Goal: Information Seeking & Learning: Learn about a topic

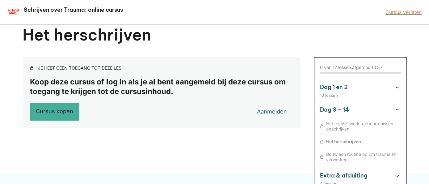
scroll to position [23, 0]
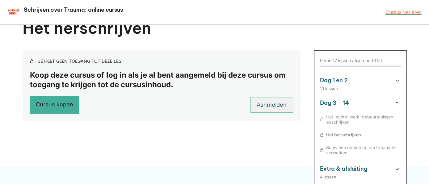
click at [274, 104] on link "Aanmelden" at bounding box center [271, 104] width 43 height 15
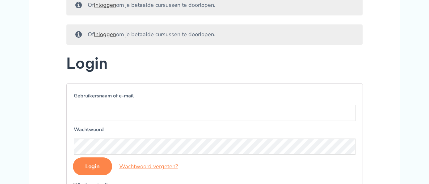
scroll to position [130, 0]
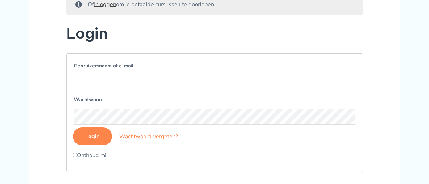
click at [113, 91] on input "Gebruikersnaam of e-mail" at bounding box center [215, 83] width 282 height 16
type input "Brigitte.Koedijk"
click at [97, 145] on input "Login" at bounding box center [92, 136] width 39 height 18
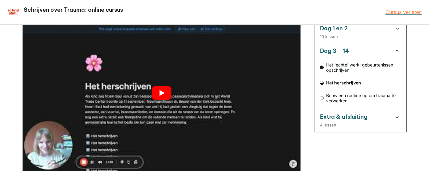
scroll to position [98, 0]
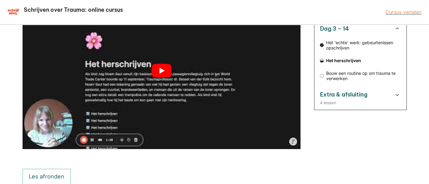
click at [166, 67] on button "play Youtube video" at bounding box center [162, 71] width 278 height 156
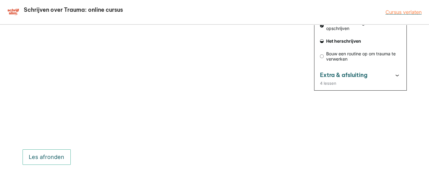
scroll to position [130, 0]
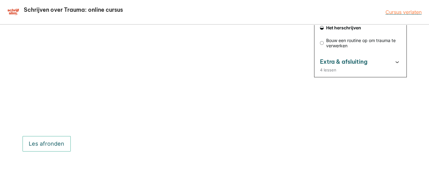
click at [374, 152] on div "Herschrijven = de grip op jouw verhaal terugkrijgen. Les afronden Vorige Volgen…" at bounding box center [215, 48] width 385 height 228
